Goal: Complete application form: Complete application form

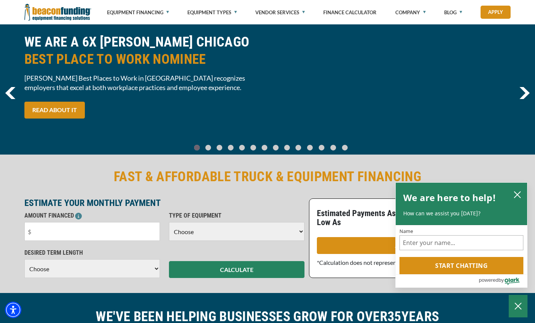
scroll to position [38, 0]
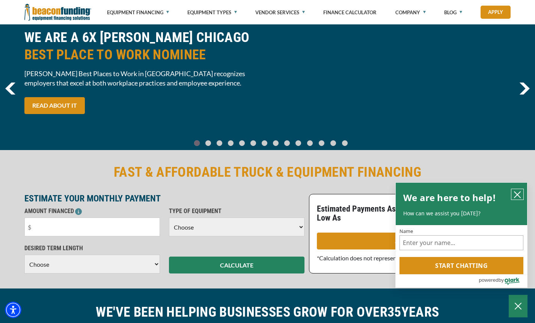
click at [520, 196] on icon "close chatbox" at bounding box center [518, 195] width 8 height 8
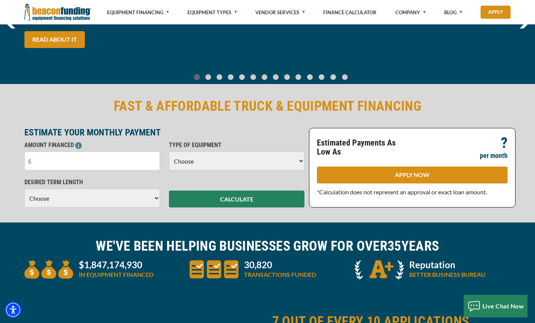
scroll to position [113, 0]
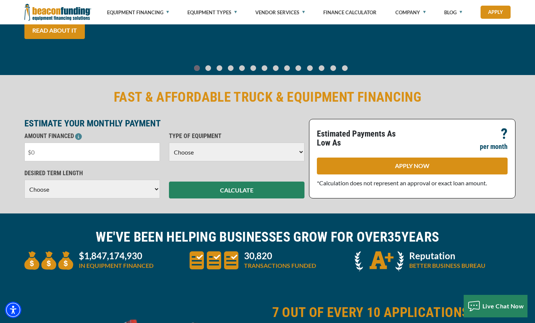
click at [101, 151] on input "text" at bounding box center [92, 152] width 136 height 19
type input "$50,000"
click at [269, 152] on select "Choose Backhoe Boom/Bucket Truck Chipper Commercial Mower Crane DTG/DTF Printin…" at bounding box center [237, 152] width 136 height 19
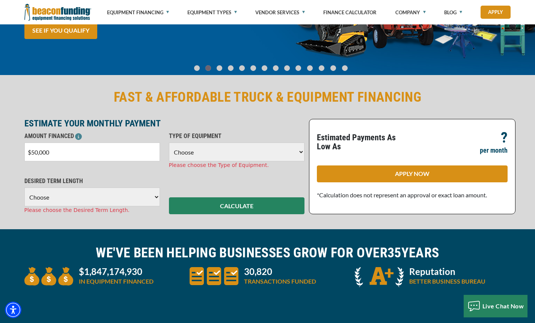
select select "17"
click at [169, 143] on select "Choose Backhoe Boom/Bucket Truck Chipper Commercial Mower Crane DTG/DTF Printin…" at bounding box center [237, 152] width 136 height 19
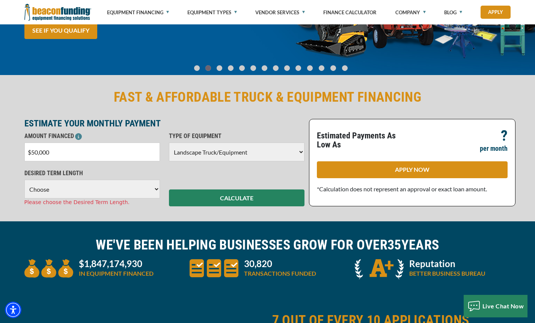
click at [134, 194] on select "Choose 36 Months 48 Months 60 Months" at bounding box center [92, 189] width 136 height 19
select select "60"
click at [24, 180] on select "Choose 36 Months 48 Months 60 Months" at bounding box center [92, 189] width 136 height 19
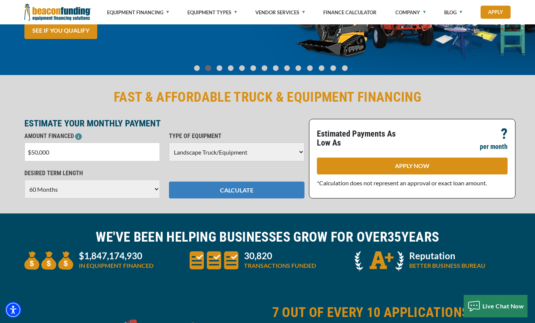
click at [266, 192] on button "CALCULATE" at bounding box center [237, 190] width 136 height 17
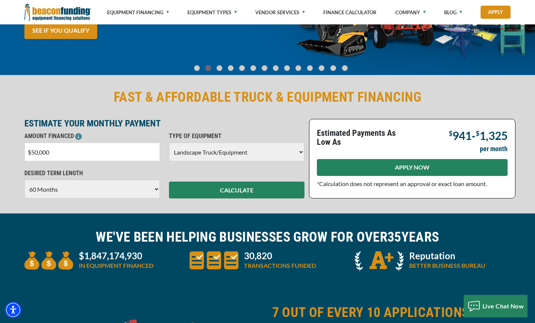
click at [416, 171] on link "APPLY NOW" at bounding box center [412, 167] width 191 height 17
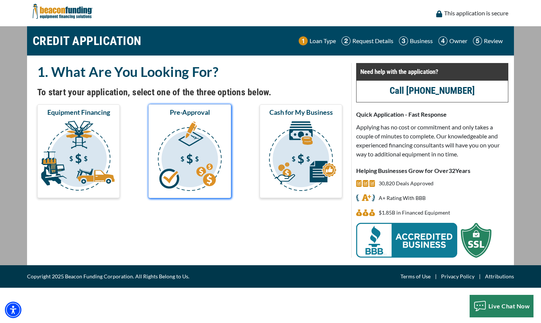
click at [198, 151] on img "submit" at bounding box center [190, 157] width 80 height 75
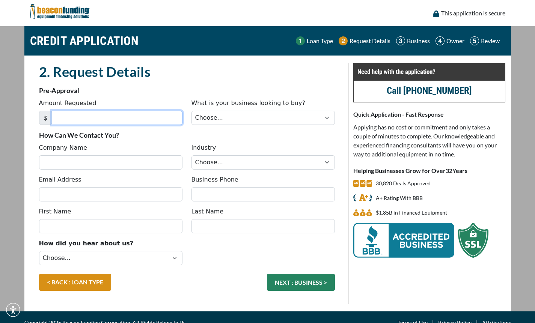
click at [133, 115] on input "Amount Requested" at bounding box center [117, 118] width 131 height 14
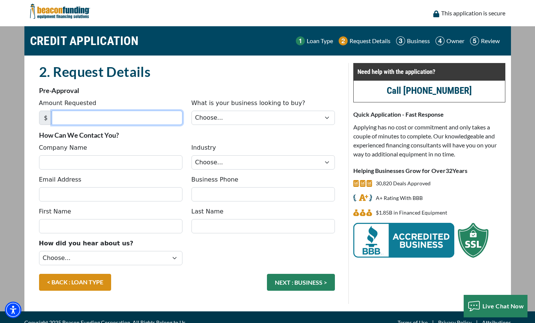
type input "5"
type input "100,000"
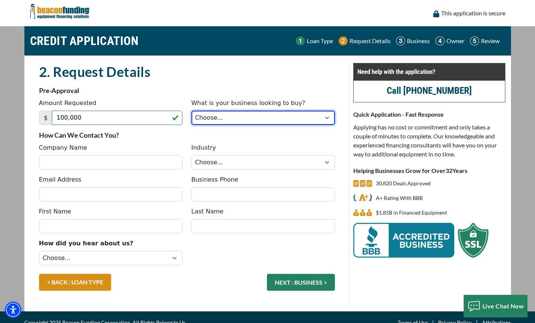
click at [240, 118] on select "Choose... Backhoe Boom/Bucket Truck Chipper Commercial Mower Crane DTG/DTF Prin…" at bounding box center [264, 118] width 144 height 14
select select "17"
click at [192, 111] on select "Choose... Backhoe Boom/Bucket Truck Chipper Commercial Mower Crane DTG/DTF Prin…" at bounding box center [264, 118] width 144 height 14
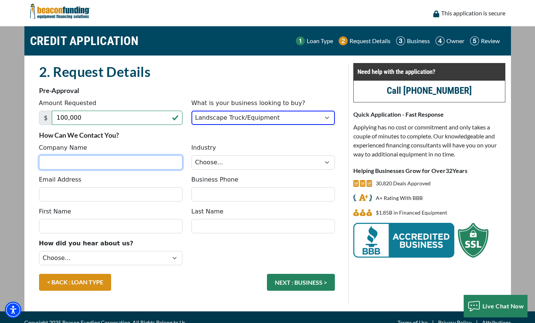
click at [148, 162] on input "Company Name" at bounding box center [111, 163] width 144 height 14
type input "B"
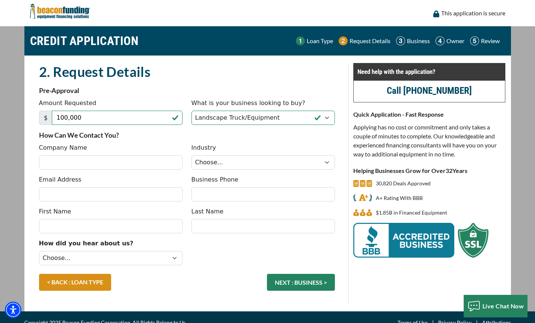
click at [346, 139] on div "2. Request Details There was an issue while saving the data. Please try again a…" at bounding box center [187, 183] width 323 height 241
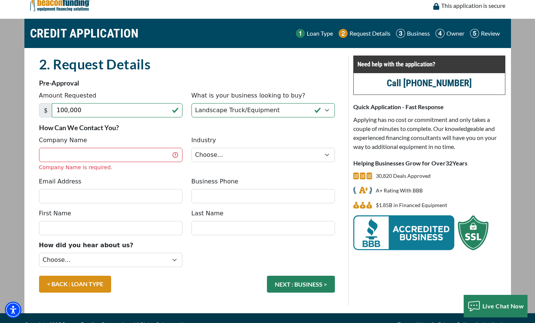
scroll to position [20, 0]
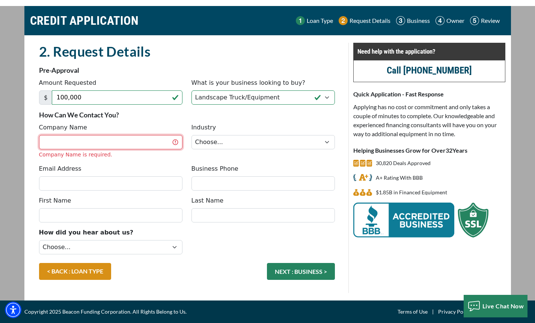
click at [92, 142] on input "Company Name" at bounding box center [111, 142] width 144 height 14
type input "Believe Hardscape LLC"
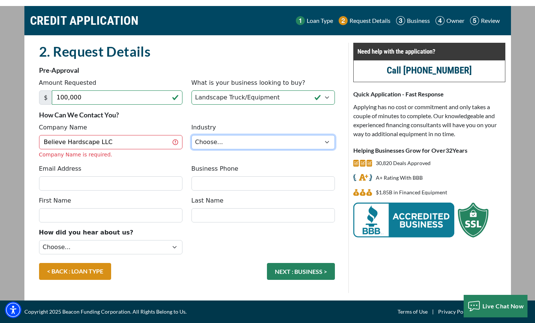
scroll to position [11, 0]
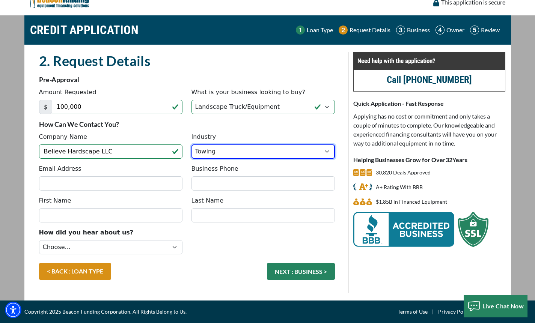
click at [322, 151] on select "Choose... Towing Landscape/Hardscape Decorated Apparel Septic Light Constructio…" at bounding box center [264, 152] width 144 height 14
select select "2"
click at [192, 145] on select "Choose... Towing Landscape/Hardscape Decorated Apparel Septic Light Constructio…" at bounding box center [264, 152] width 144 height 14
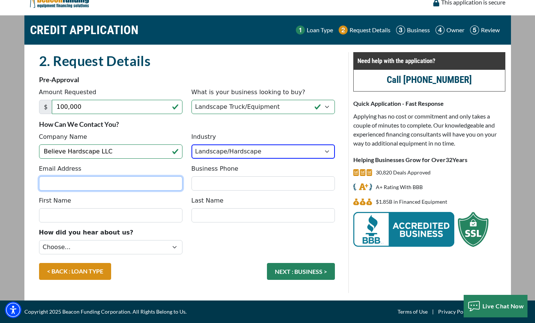
click at [94, 183] on input "Email Address" at bounding box center [111, 184] width 144 height 14
type input "sales@believehardscape.com"
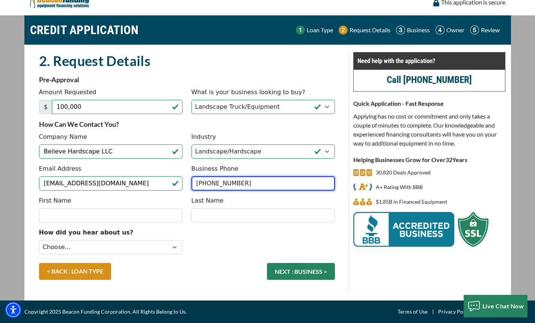
type input "(608) 406-4288"
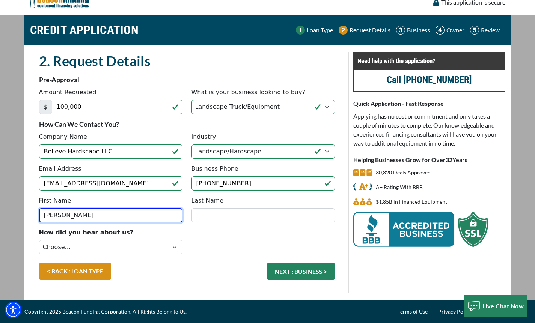
type input "Jacob"
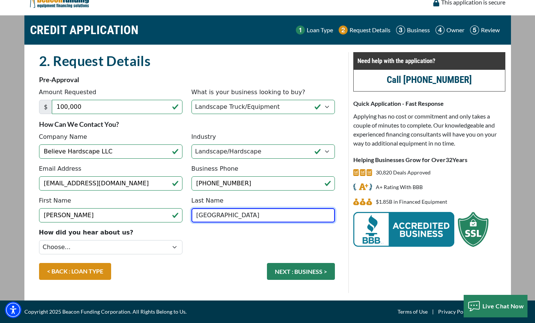
type input "Arensdorf"
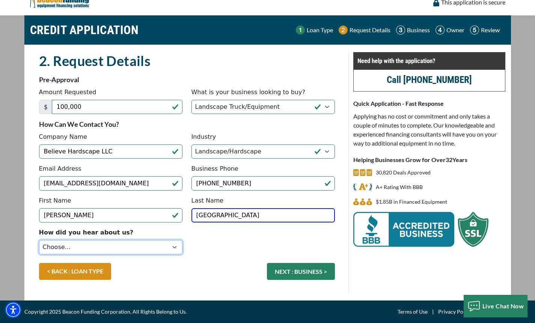
click at [108, 246] on select "Choose... Internet Search Vendor Referral Word of Mouth Client Referral Email E…" at bounding box center [111, 247] width 144 height 14
select select "14"
click at [39, 240] on select "Choose... Internet Search Vendor Referral Word of Mouth Client Referral Email E…" at bounding box center [111, 247] width 144 height 14
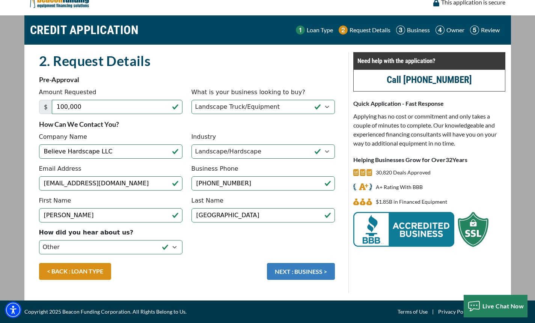
click at [298, 274] on button "NEXT : BUSINESS >" at bounding box center [301, 271] width 68 height 17
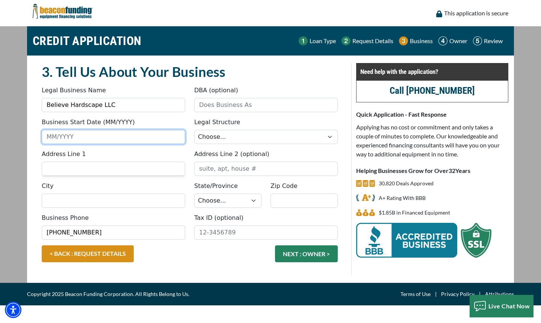
click at [154, 134] on input "Business Start Date (MM/YYYY)" at bounding box center [114, 137] width 144 height 14
type input "03/2020"
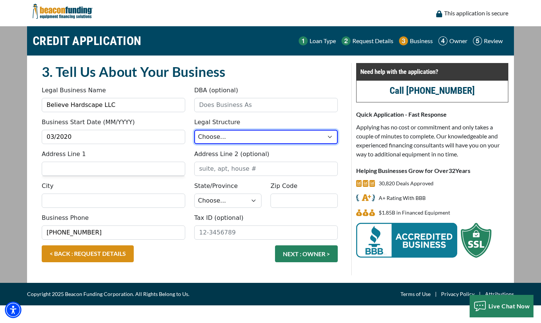
click at [200, 132] on select "Choose... Corporation LLC LLP Municipality Non-Profit Partnership Proprietorship" at bounding box center [266, 137] width 144 height 14
select select "2"
click at [194, 130] on select "Choose... Corporation LLC LLP Municipality Non-Profit Partnership Proprietorship" at bounding box center [266, 137] width 144 height 14
click at [124, 169] on input "Address Line 1" at bounding box center [114, 169] width 144 height 14
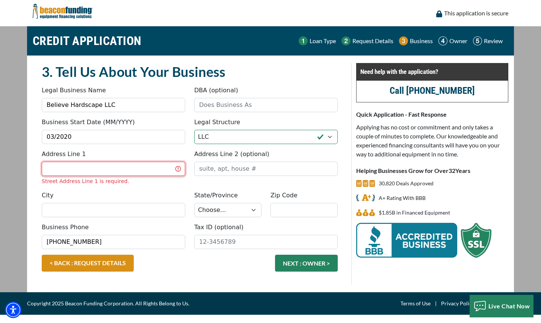
click at [124, 169] on input "Address Line 1" at bounding box center [114, 169] width 144 height 14
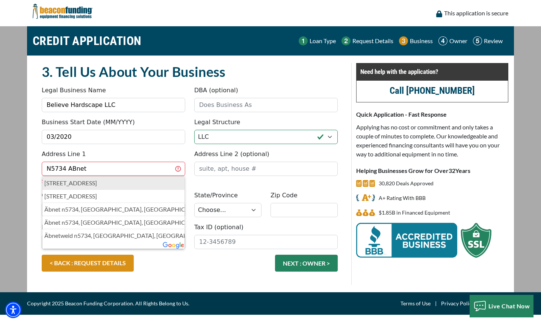
click at [106, 184] on p "N5734 Abnet Road, Onalaska, WI, USA" at bounding box center [113, 183] width 138 height 9
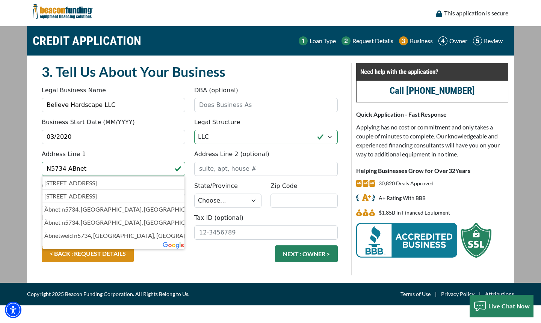
type input "N5734 Abnet Road"
type input "Onalaska"
select select "51"
type input "54650"
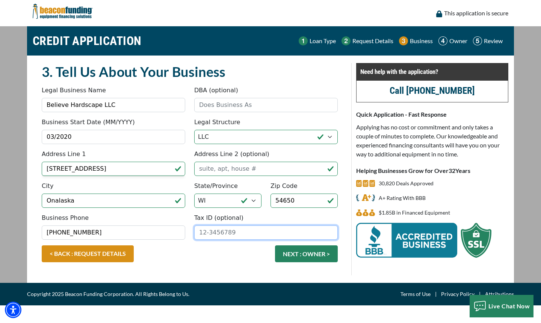
click at [258, 239] on input "Tax ID (optional)" at bounding box center [266, 233] width 144 height 14
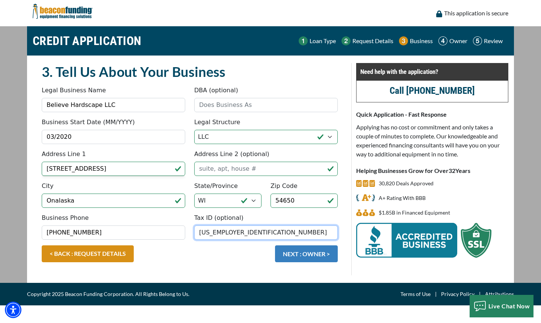
type input "84-5080359"
click at [292, 247] on button "NEXT : OWNER >" at bounding box center [306, 254] width 63 height 17
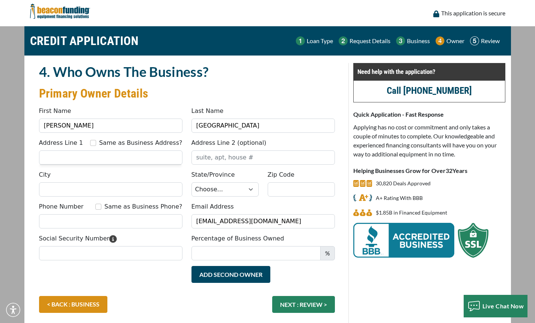
click at [117, 158] on input "Address Line 1" at bounding box center [111, 158] width 144 height 14
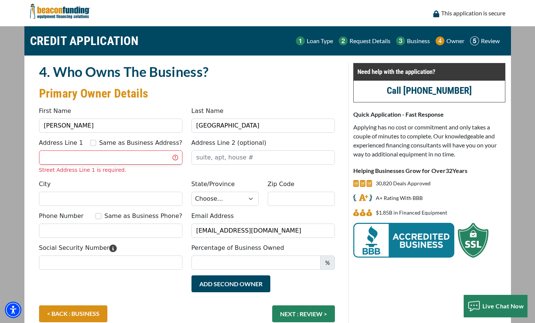
click at [109, 146] on div "Same as Business Address?" at bounding box center [136, 143] width 92 height 9
click at [96, 144] on input "Same as Business Address?" at bounding box center [93, 143] width 6 height 6
checkbox input "true"
type input "N5734 Abnet Road"
type input "Onalaska"
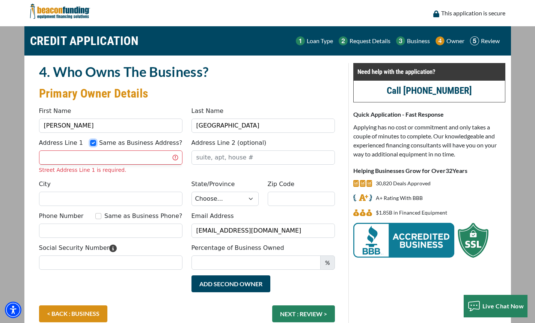
select select "51"
type input "54650"
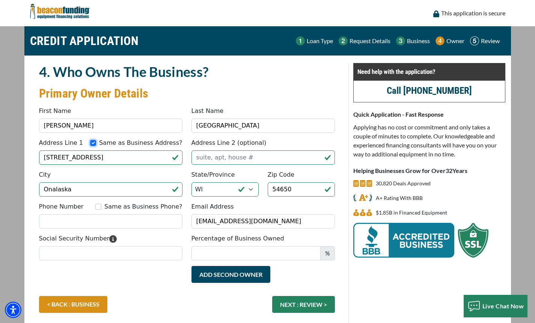
scroll to position [33, 0]
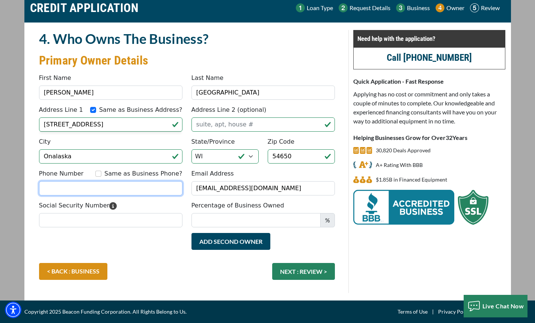
click at [133, 192] on input "Phone Number" at bounding box center [111, 188] width 144 height 14
click at [101, 172] on input "Same as Business Phone?" at bounding box center [98, 174] width 6 height 6
checkbox input "true"
type input "(608) 406-4288"
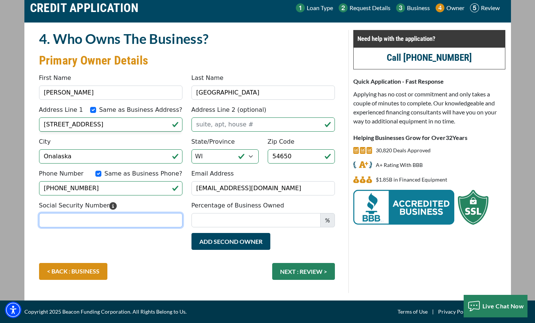
click at [134, 220] on input "Social Security Number" at bounding box center [111, 220] width 144 height 14
type input "482-21-8684"
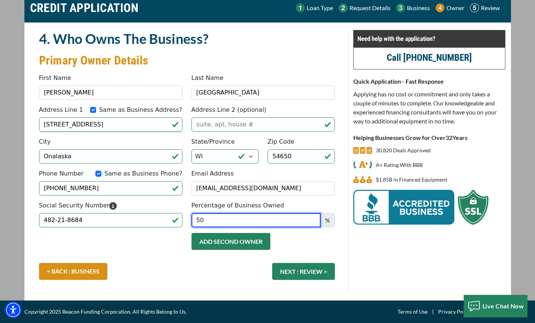
type input "50"
click at [237, 240] on button "Add Second Owner" at bounding box center [231, 241] width 79 height 17
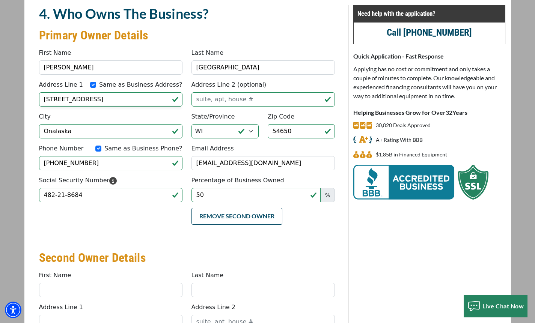
scroll to position [71, 0]
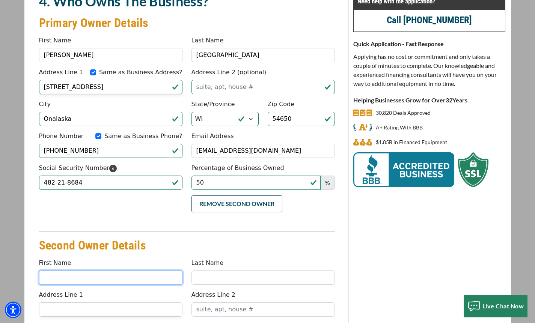
click at [129, 277] on input "First Name" at bounding box center [111, 278] width 144 height 14
type input "McKenzie"
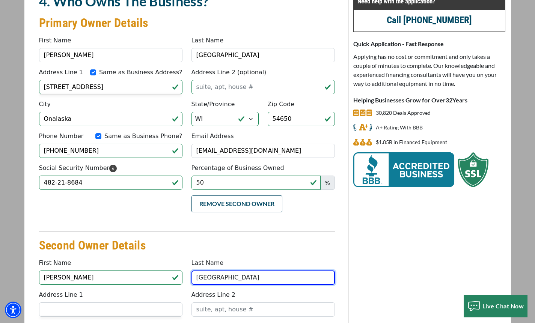
type input "Arensdorf"
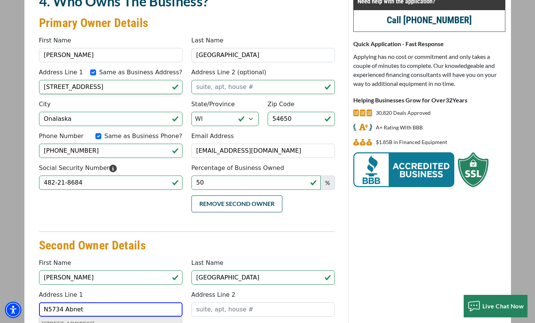
click at [160, 320] on p "N5734 Abnet Road, Onalaska, WI, USA" at bounding box center [111, 324] width 138 height 9
type input "N5734 Abnet Road"
type input "Onalaska"
select select "51"
type input "54650"
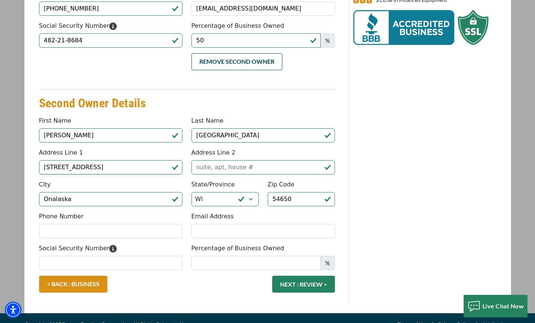
scroll to position [221, 0]
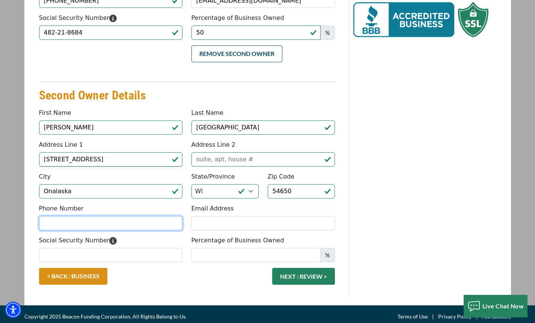
click at [137, 227] on input "Phone Number" at bounding box center [111, 223] width 144 height 14
type input "(563) 889-3548"
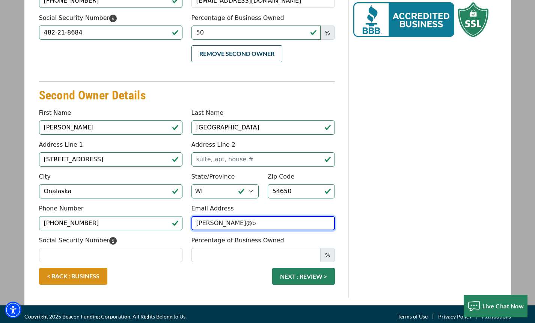
type input "mckenzie@believehardscape.com"
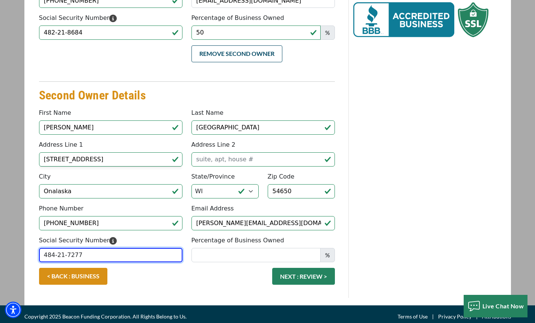
type input "484-21-7277"
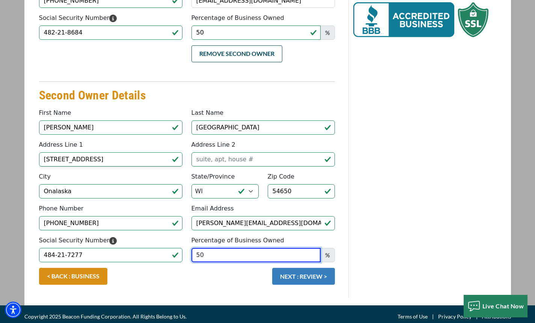
type input "50"
click at [281, 281] on button "NEXT : REVIEW >" at bounding box center [303, 276] width 63 height 17
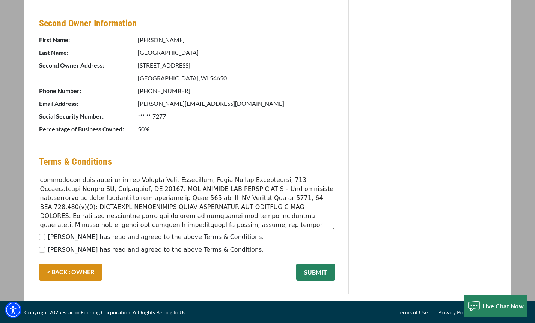
scroll to position [198, 0]
click at [44, 234] on input "[PERSON_NAME] has read and agreed to the above Terms & Conditions." at bounding box center [42, 237] width 6 height 6
checkbox input "true"
click at [44, 247] on input "McKenzie Arensdorf has read and agreed to the above Terms & Conditions." at bounding box center [42, 250] width 6 height 6
checkbox input "true"
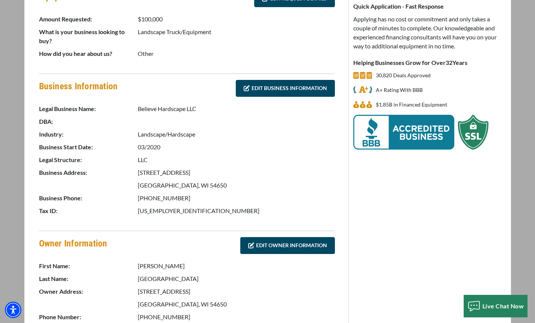
scroll to position [0, 0]
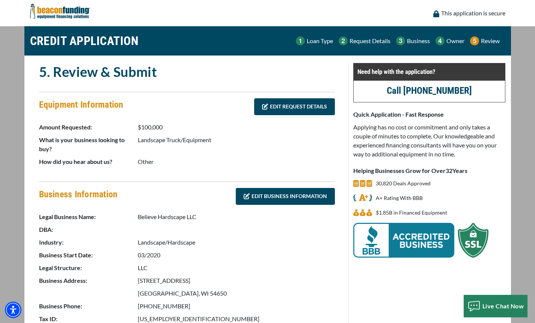
click at [55, 9] on img at bounding box center [60, 11] width 60 height 23
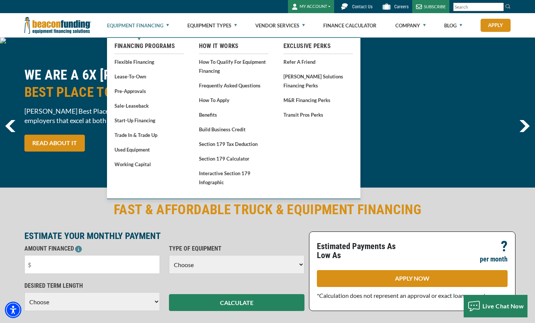
click at [155, 24] on link "Equipment Financing" at bounding box center [138, 26] width 62 height 24
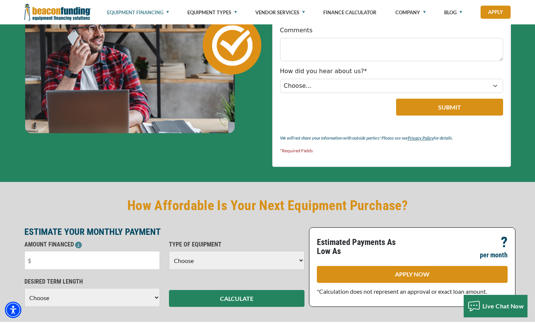
scroll to position [425, 0]
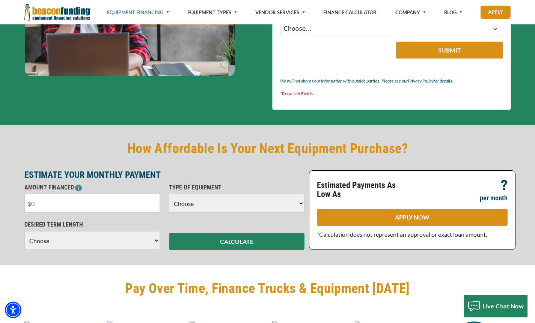
click at [94, 202] on input "text" at bounding box center [92, 203] width 136 height 19
type input "$100,000"
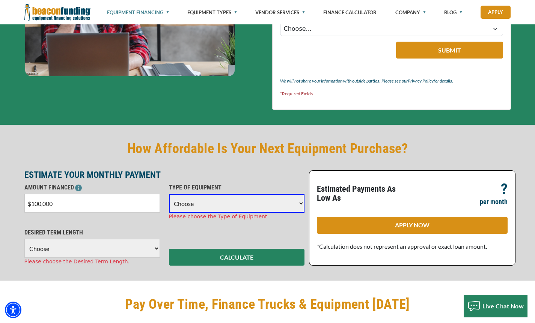
click at [197, 199] on select "Choose Backhoe Boom/Bucket Truck Chipper Commercial Mower Crane DTG/DTF Printin…" at bounding box center [237, 203] width 136 height 19
select select "17"
click at [169, 194] on select "Choose Backhoe Boom/Bucket Truck Chipper Commercial Mower Crane DTG/DTF Printin…" at bounding box center [237, 203] width 136 height 19
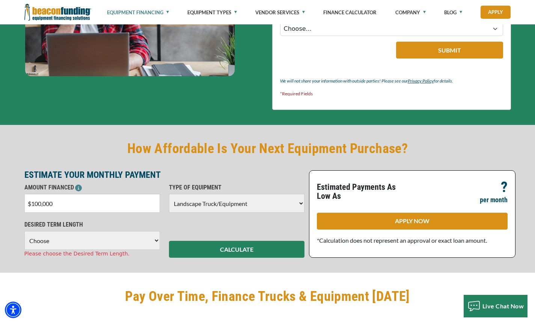
click at [124, 251] on div "Please choose the Desired Term Length." at bounding box center [92, 254] width 136 height 8
drag, startPoint x: 120, startPoint y: 237, endPoint x: 111, endPoint y: 249, distance: 14.8
click at [120, 237] on select "Choose 36 Months 48 Months 60 Months 72 Months" at bounding box center [92, 240] width 136 height 19
click at [24, 231] on select "Choose 36 Months 48 Months 60 Months 72 Months" at bounding box center [92, 240] width 136 height 19
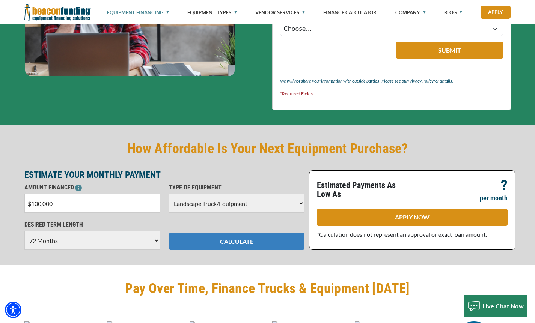
click at [235, 237] on button "CALCULATE" at bounding box center [237, 241] width 136 height 17
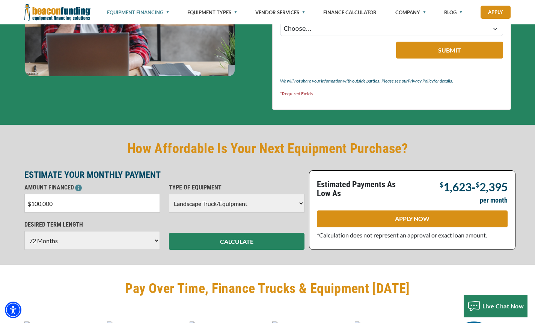
click at [141, 238] on select "Choose 36 Months 48 Months 60 Months 72 Months" at bounding box center [92, 240] width 136 height 19
select select "60"
click at [24, 231] on select "Choose 36 Months 48 Months 60 Months 72 Months" at bounding box center [92, 240] width 136 height 19
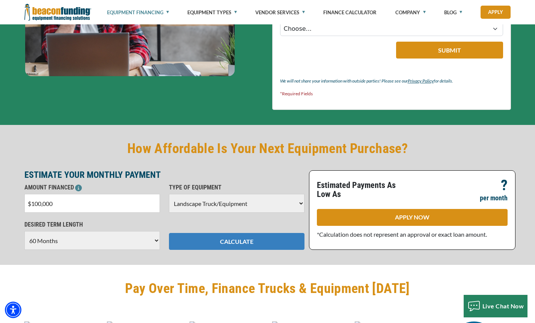
click at [205, 237] on button "CALCULATE" at bounding box center [237, 241] width 136 height 17
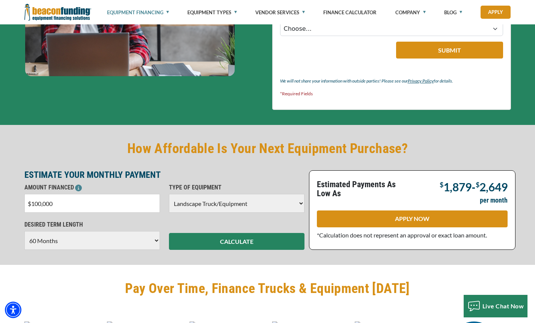
click at [113, 208] on input "$100,000" at bounding box center [92, 203] width 136 height 19
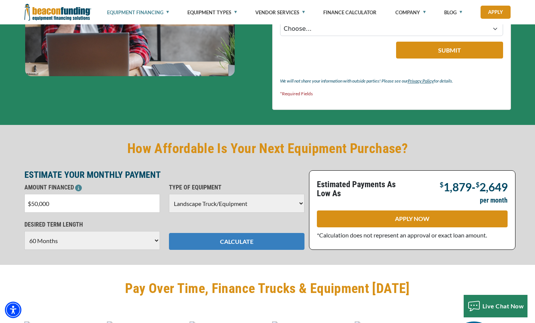
click at [213, 245] on button "CALCULATE" at bounding box center [237, 241] width 136 height 17
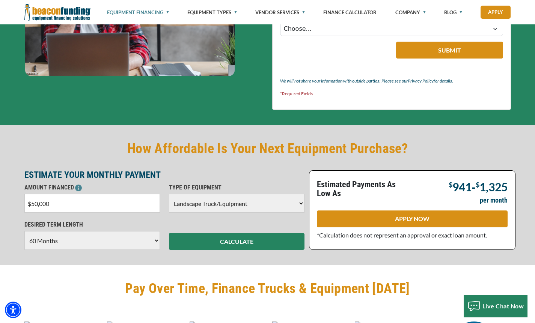
click at [118, 241] on select "Choose 36 Months 48 Months 60 Months" at bounding box center [92, 240] width 136 height 19
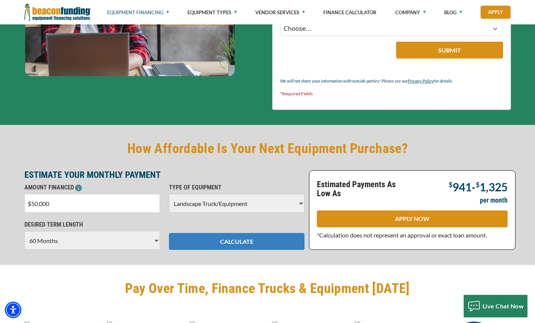
click at [213, 237] on button "CALCULATE" at bounding box center [237, 241] width 136 height 17
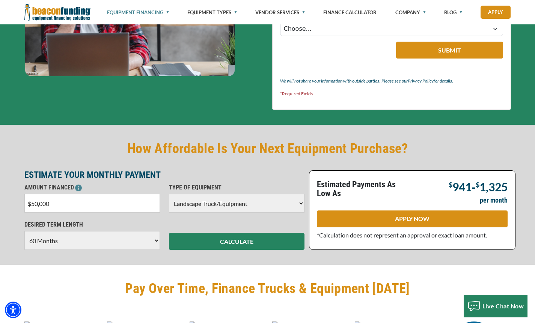
click at [140, 212] on input "$50,000" at bounding box center [92, 203] width 136 height 19
drag, startPoint x: 84, startPoint y: 205, endPoint x: 10, endPoint y: 209, distance: 74.5
click at [10, 209] on div "How Affordable Is Your Next Equipment Purchase? ESTIMATE YOUR MONTHLY PAYMENT A…" at bounding box center [267, 195] width 535 height 140
click at [9, 206] on div "How Affordable Is Your Next Equipment Purchase? ESTIMATE YOUR MONTHLY PAYMENT A…" at bounding box center [267, 195] width 535 height 140
click at [100, 204] on input "$50,000" at bounding box center [92, 203] width 136 height 19
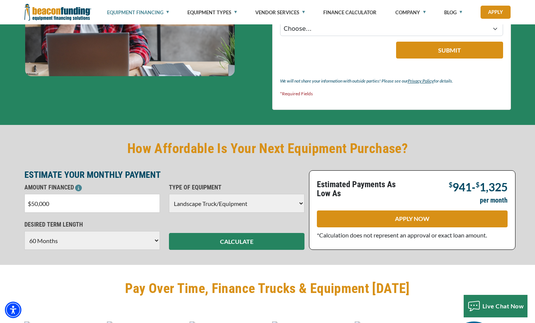
click at [100, 204] on input "$50,000" at bounding box center [92, 203] width 136 height 19
click at [100, 203] on input "$50,000" at bounding box center [92, 203] width 136 height 19
type input "$100,000"
click at [109, 223] on p "DESIRED TERM LENGTH" at bounding box center [92, 225] width 136 height 9
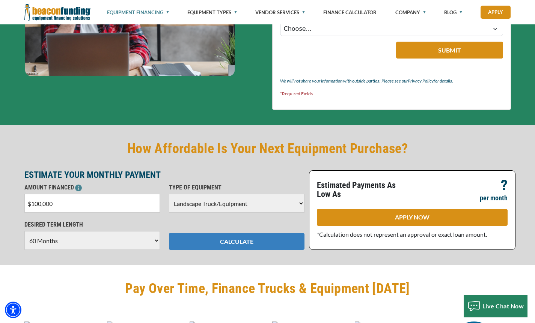
click at [215, 244] on button "CALCULATE" at bounding box center [237, 241] width 136 height 17
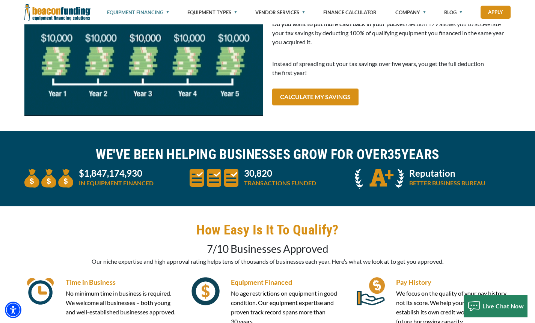
scroll to position [1387, 0]
